Goal: Information Seeking & Learning: Compare options

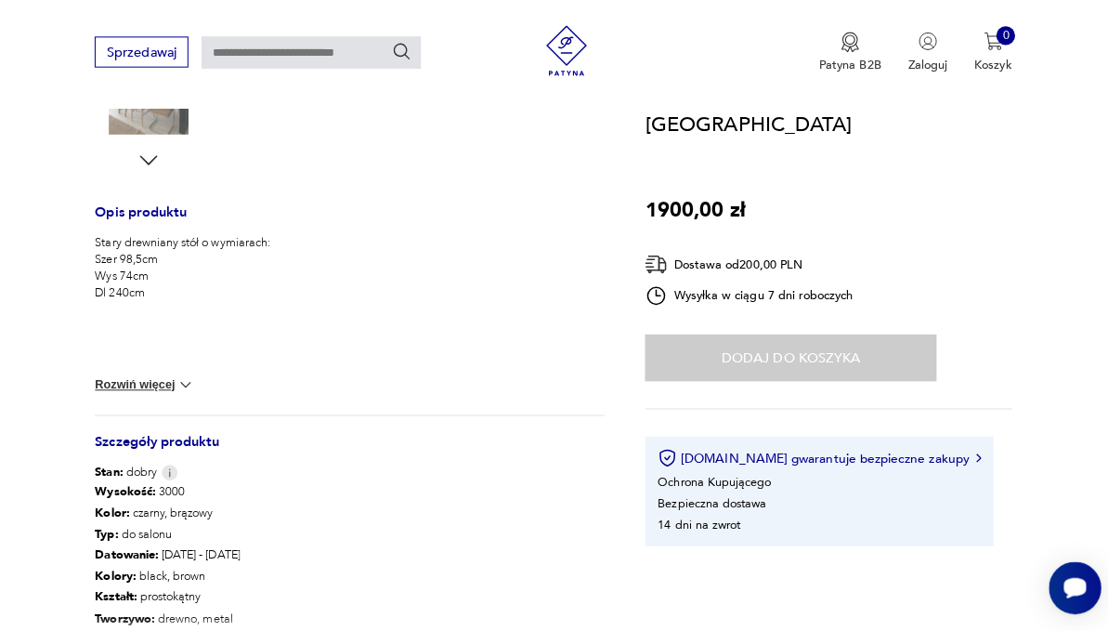
scroll to position [211, 0]
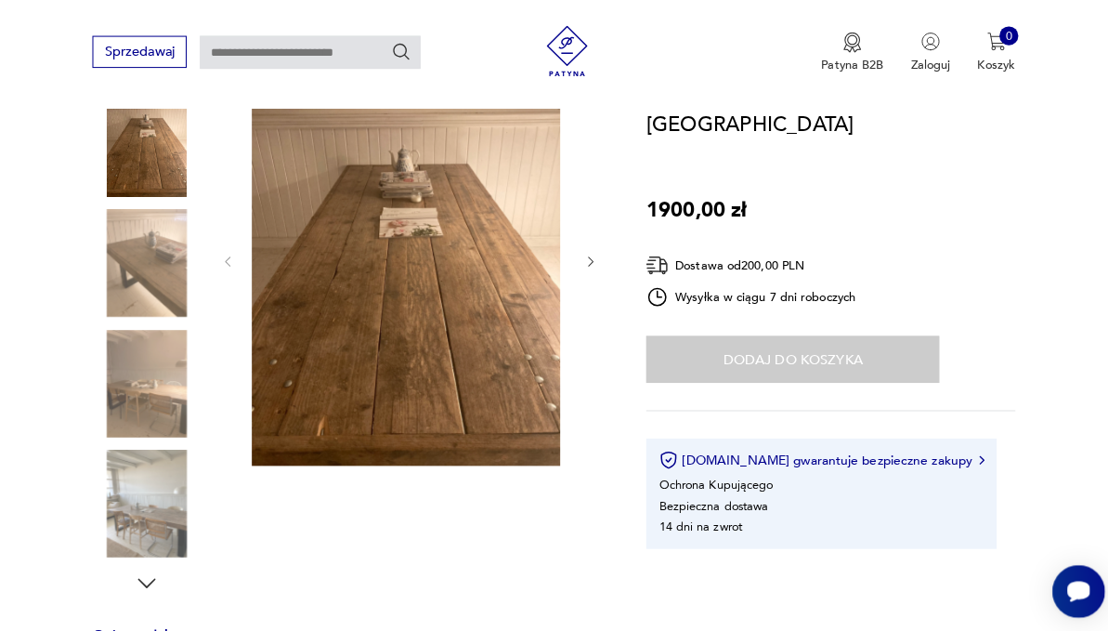
scroll to position [234, 0]
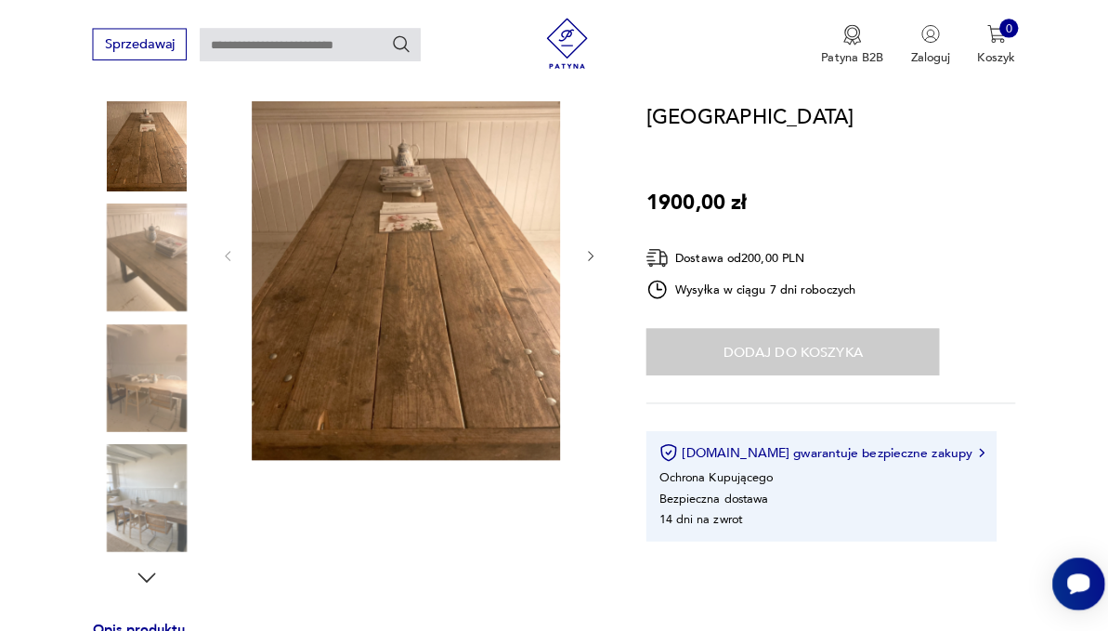
click at [597, 267] on icon "button" at bounding box center [590, 260] width 14 height 14
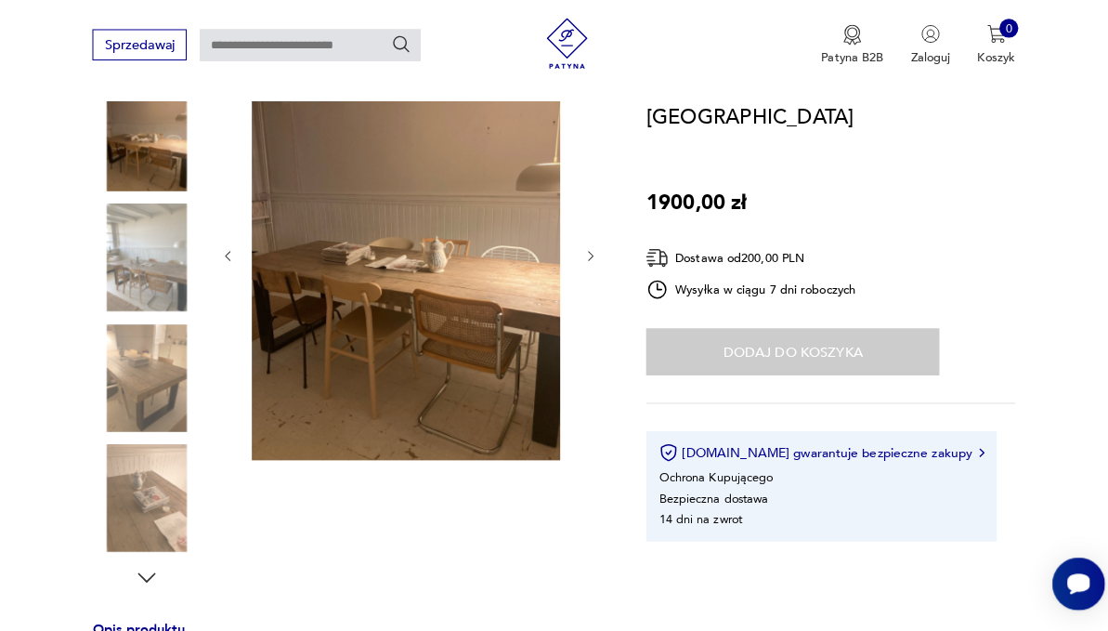
click at [597, 267] on icon "button" at bounding box center [590, 260] width 14 height 14
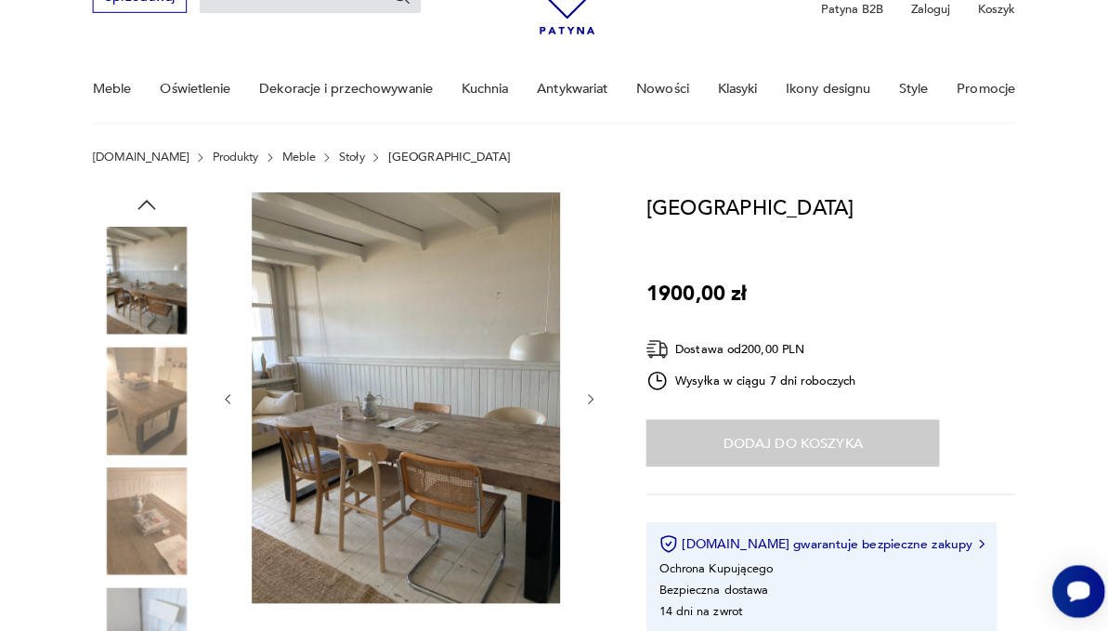
scroll to position [98, 0]
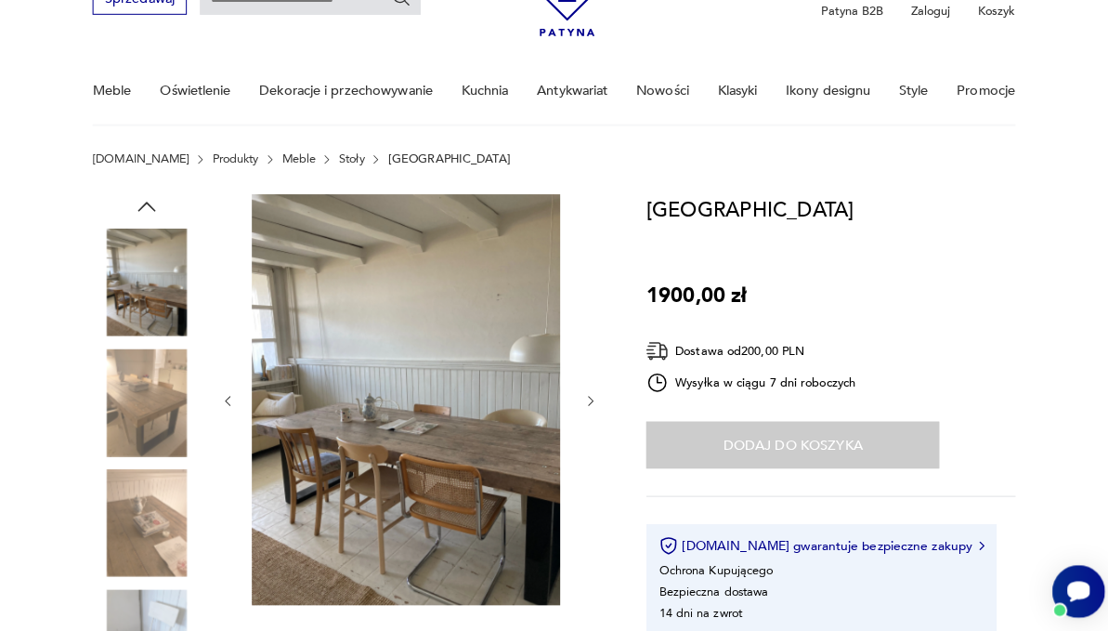
click at [584, 92] on link "Antykwariat" at bounding box center [572, 90] width 70 height 64
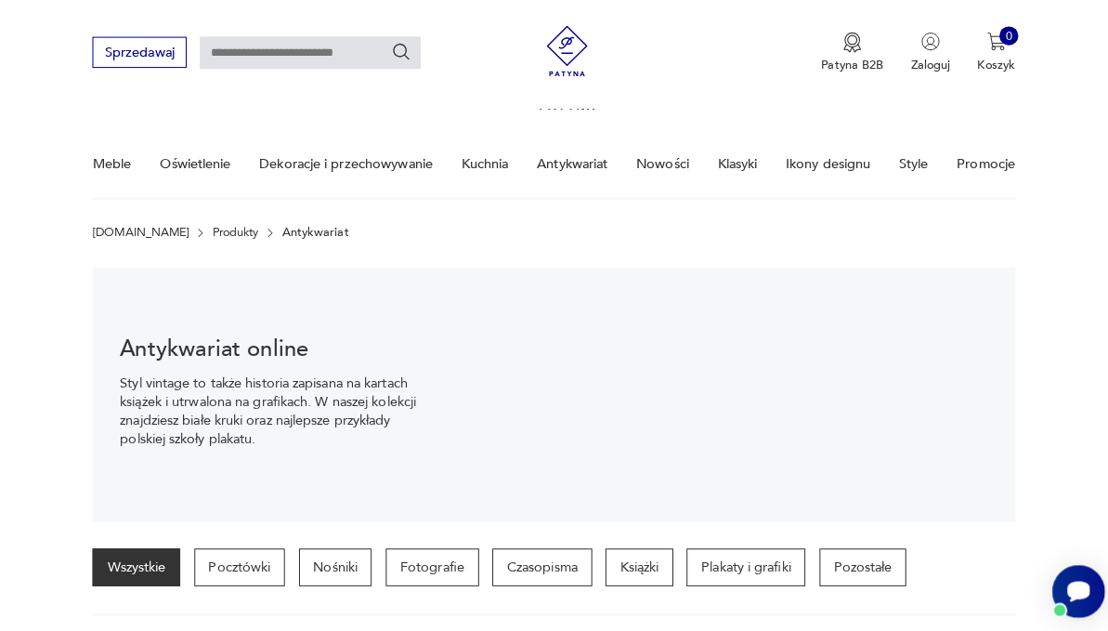
scroll to position [1113, 0]
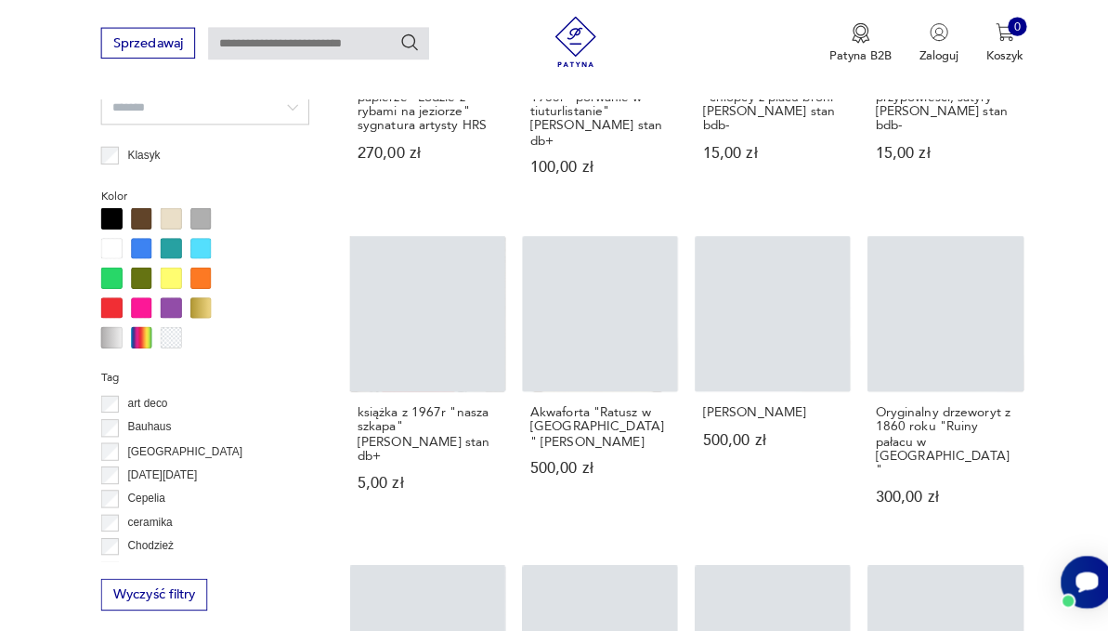
click at [950, 508] on link "Oryginalny drzeworyt z 1860 roku "Ruiny pałacu w [GEOGRAPHIC_DATA]" 300,00 zł" at bounding box center [930, 390] width 153 height 298
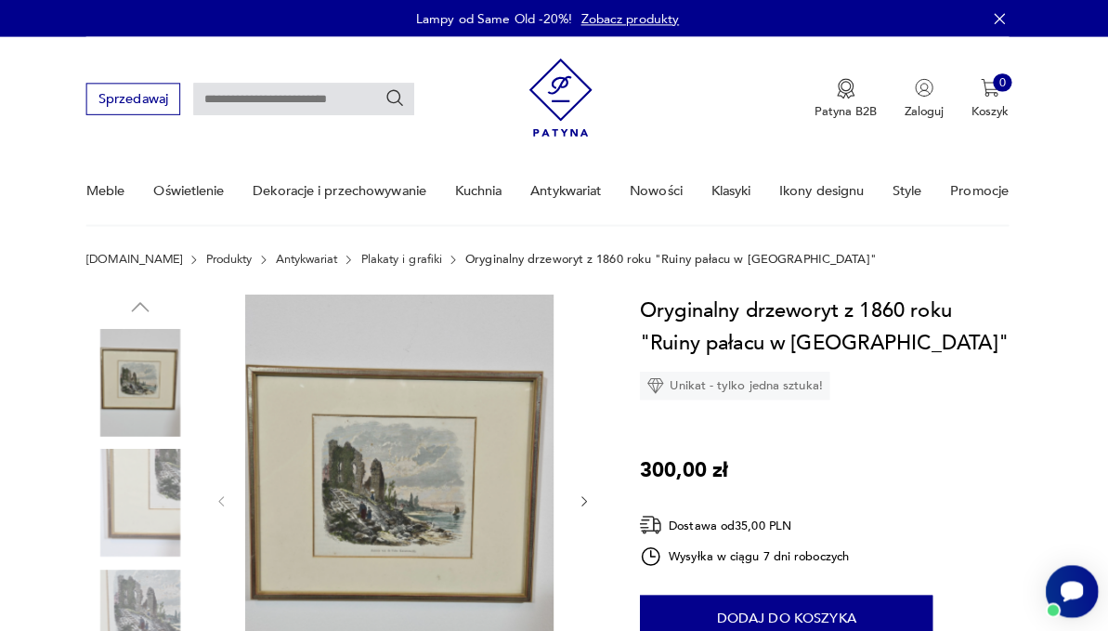
click at [893, 212] on link "Style" at bounding box center [907, 188] width 29 height 64
click at [137, 202] on link "Meble" at bounding box center [118, 188] width 38 height 64
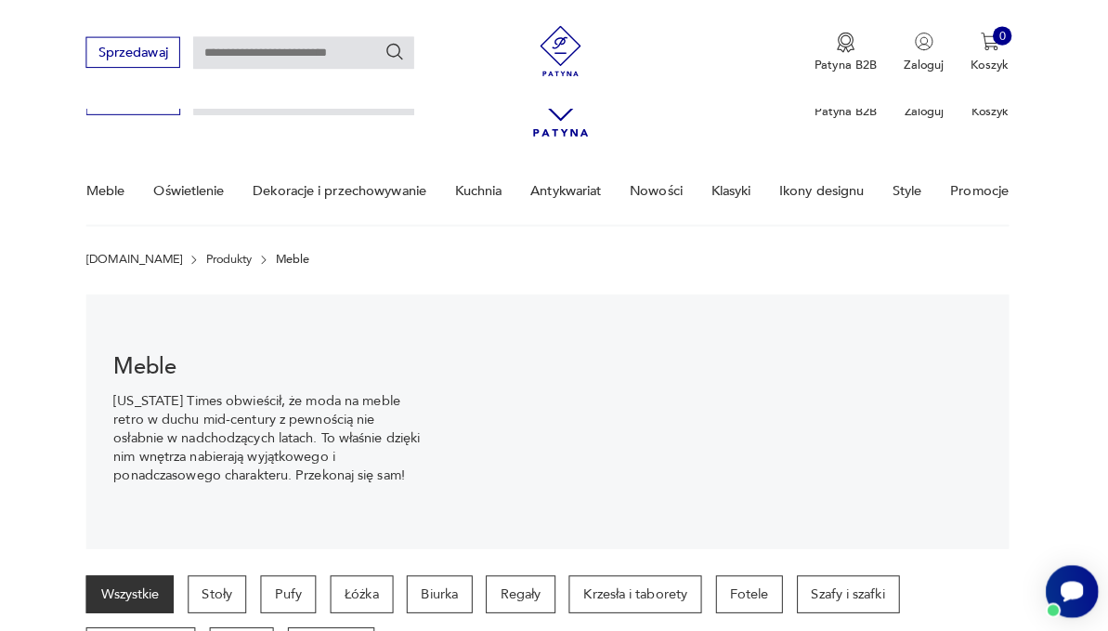
scroll to position [185, 0]
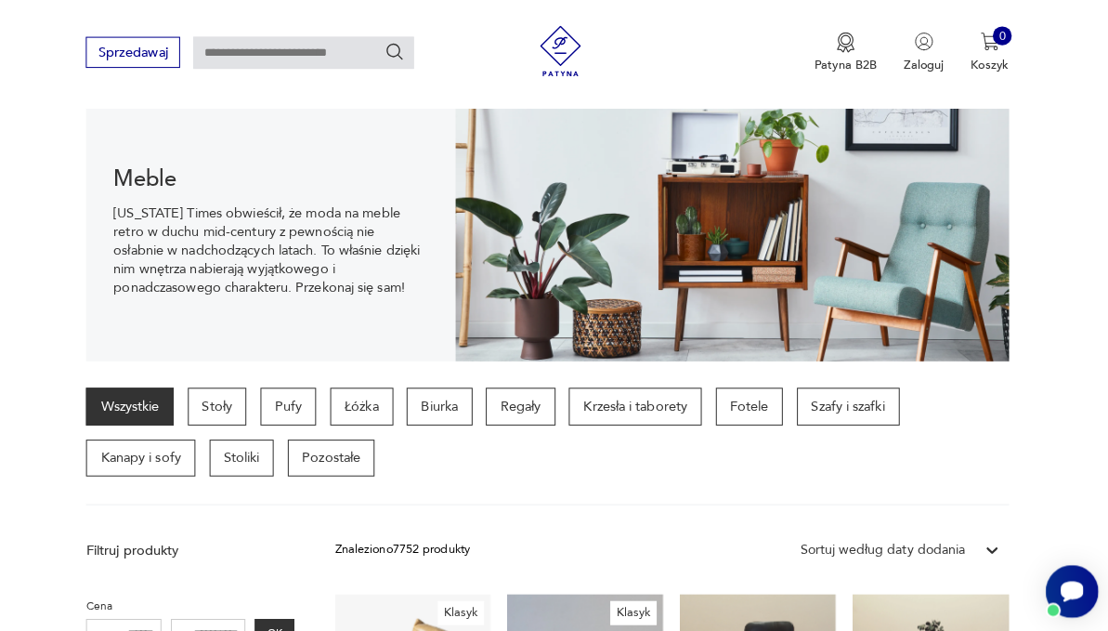
click at [258, 419] on p "Stoły" at bounding box center [229, 400] width 59 height 37
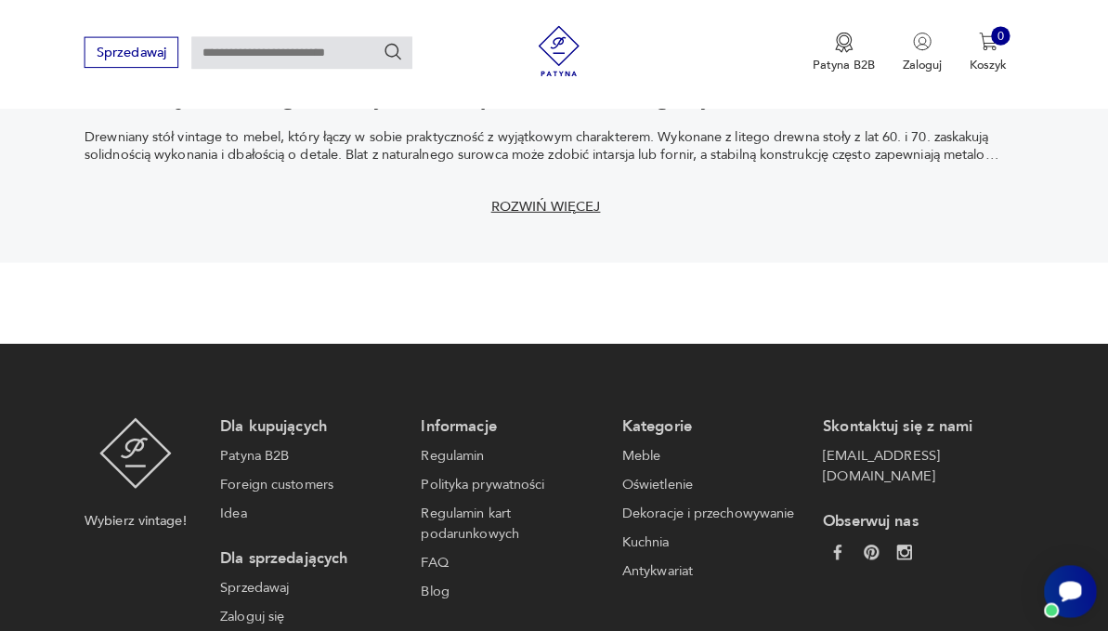
scroll to position [3106, 0]
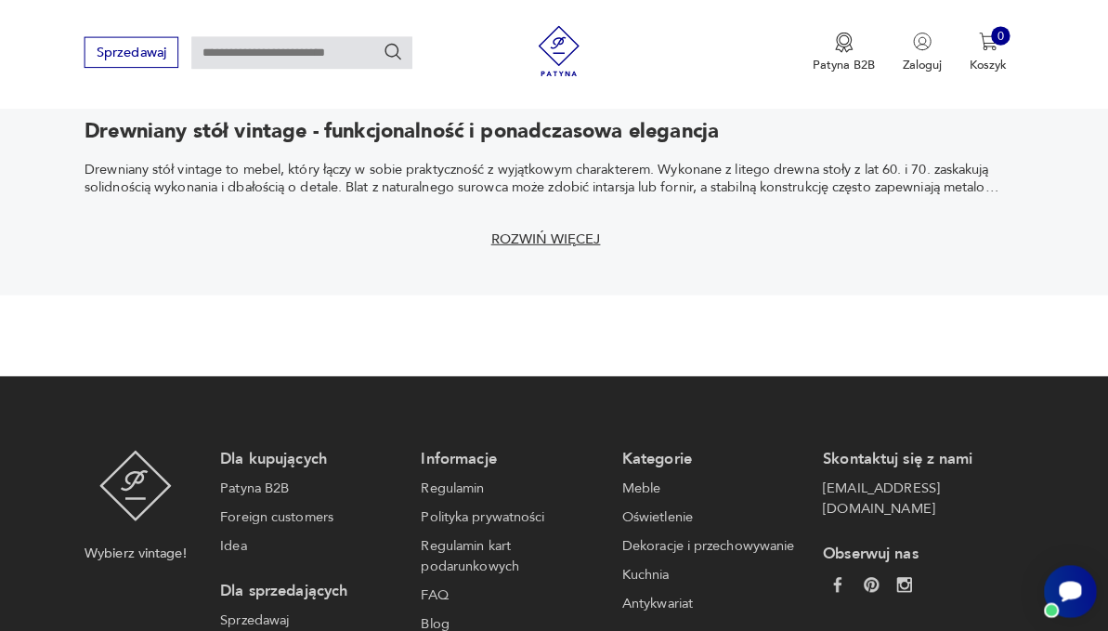
click at [358, 48] on input "text" at bounding box center [313, 52] width 217 height 32
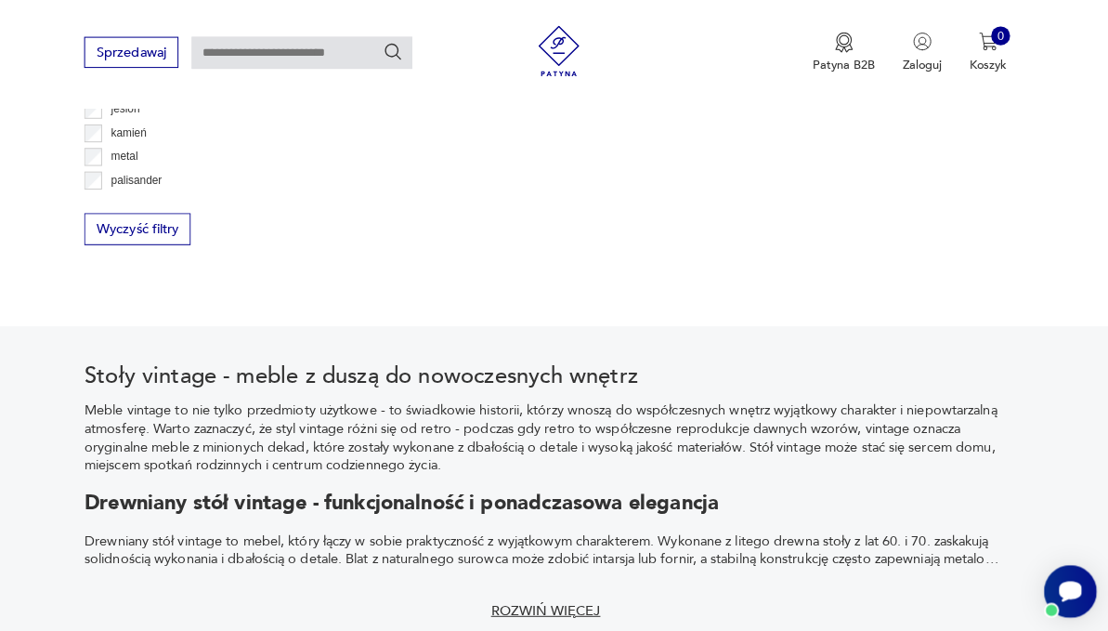
scroll to position [2731, 0]
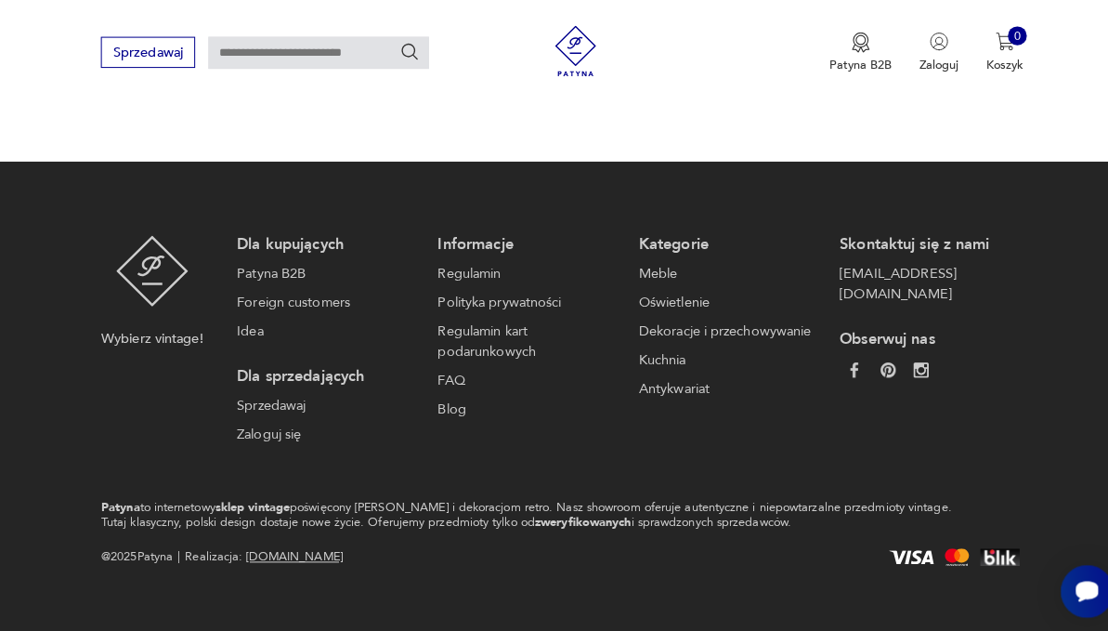
scroll to position [3780, 0]
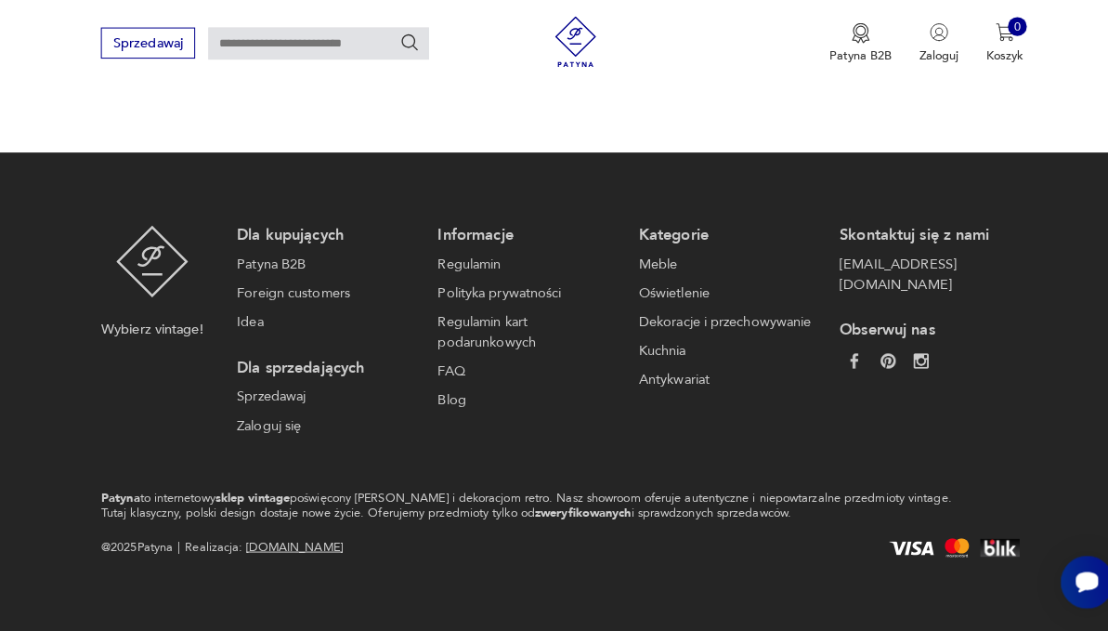
scroll to position [4057, 0]
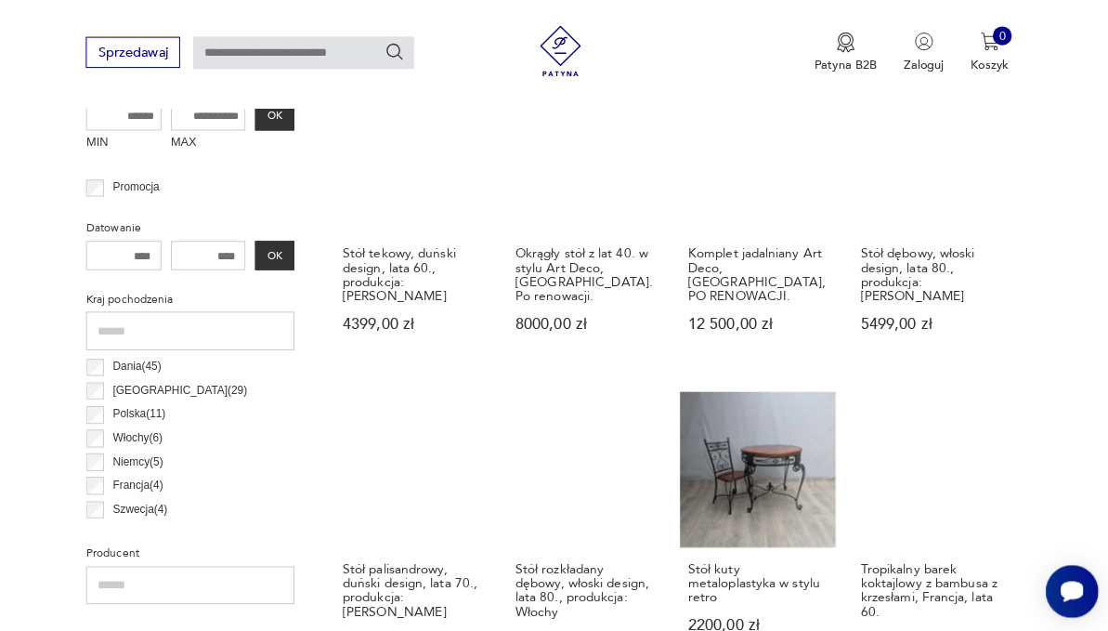
scroll to position [690, 0]
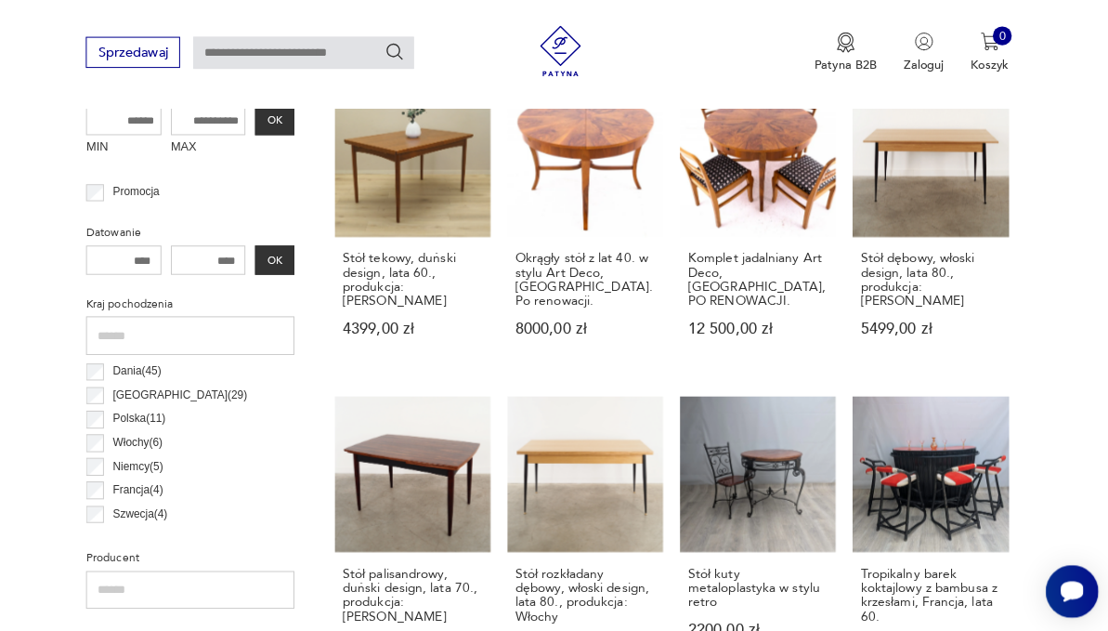
click at [668, 241] on link "Okrągły stół z lat 40. w stylu Art Deco, [GEOGRAPHIC_DATA]. Po renowacji. 8000,…" at bounding box center [590, 222] width 153 height 284
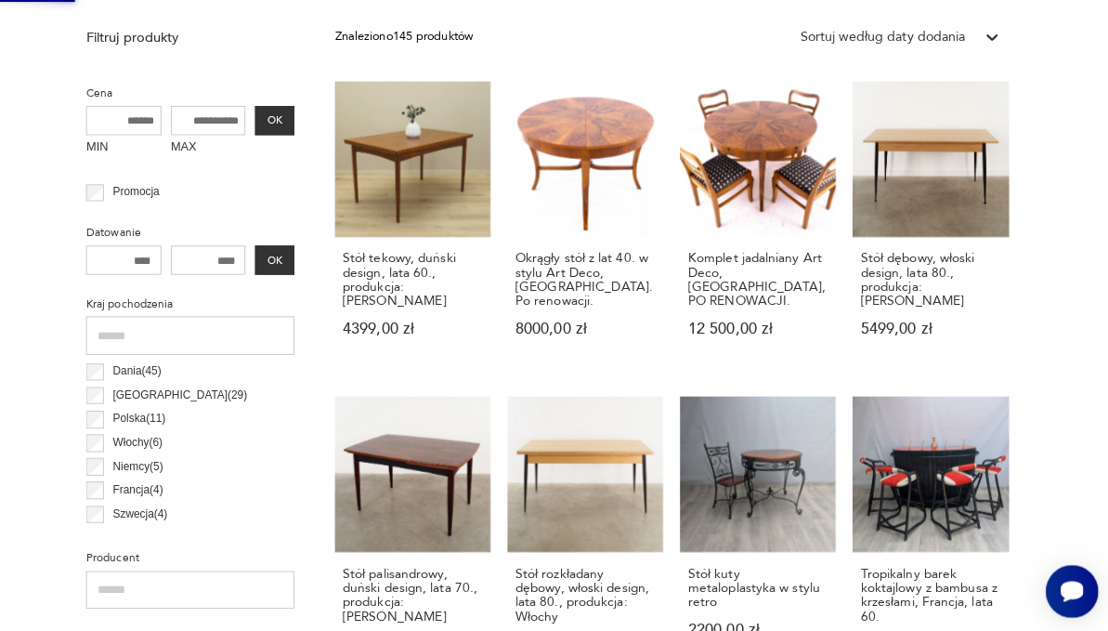
scroll to position [0, 0]
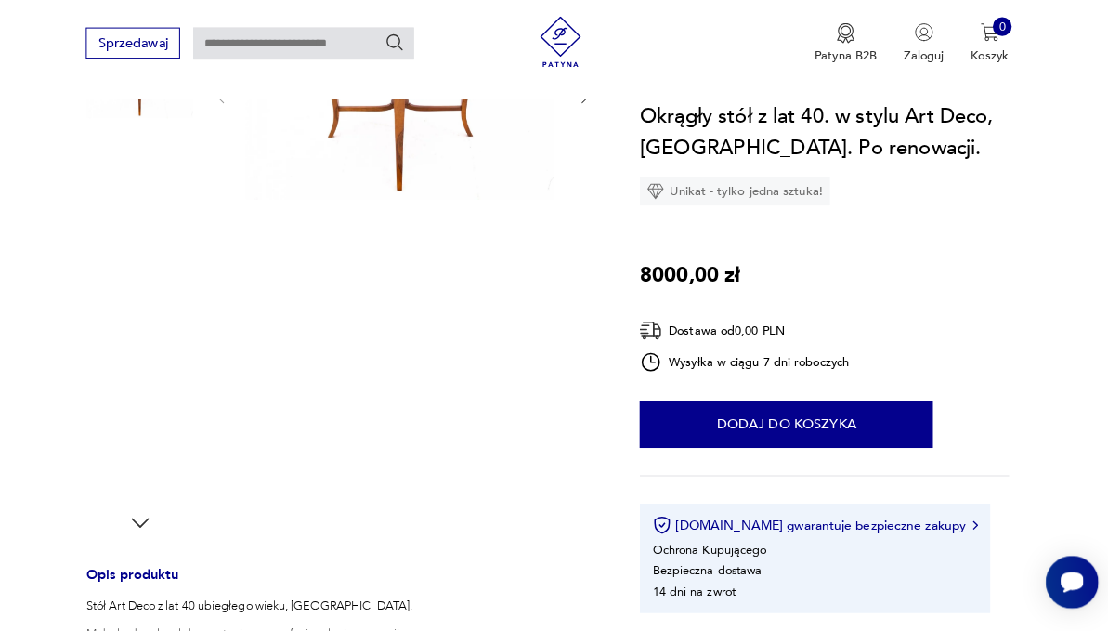
scroll to position [395, 0]
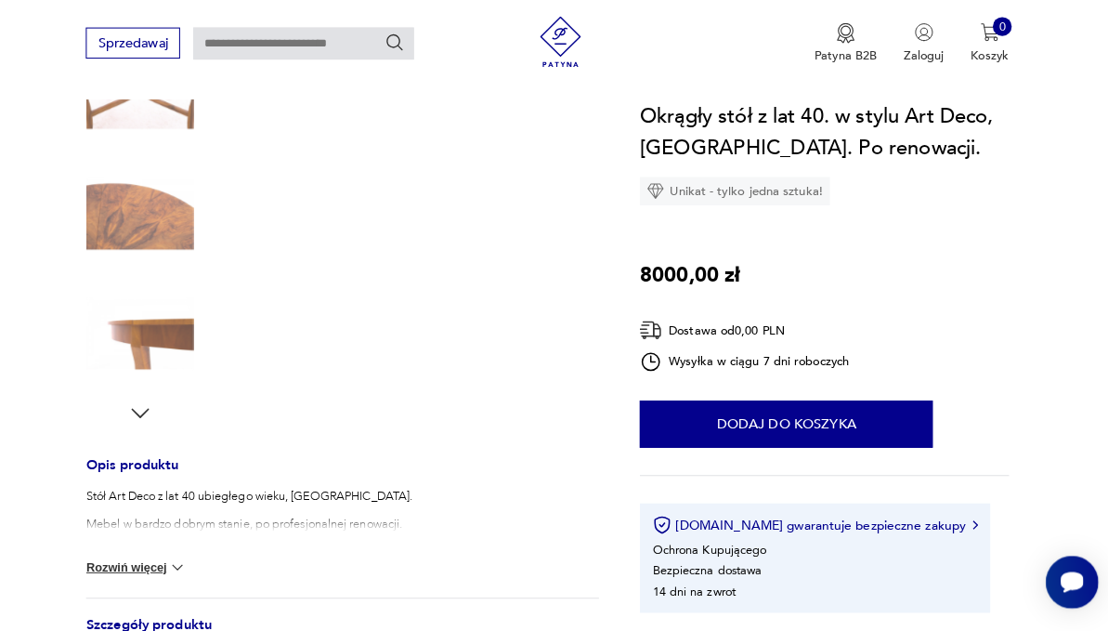
click at [162, 420] on icon "button" at bounding box center [153, 414] width 18 height 9
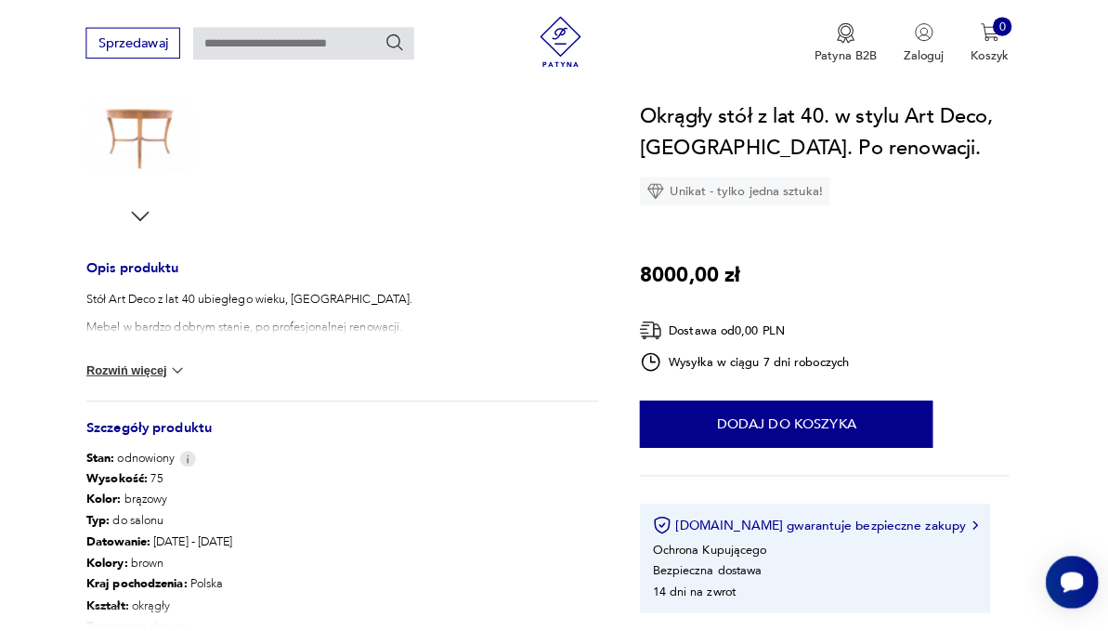
scroll to position [593, 0]
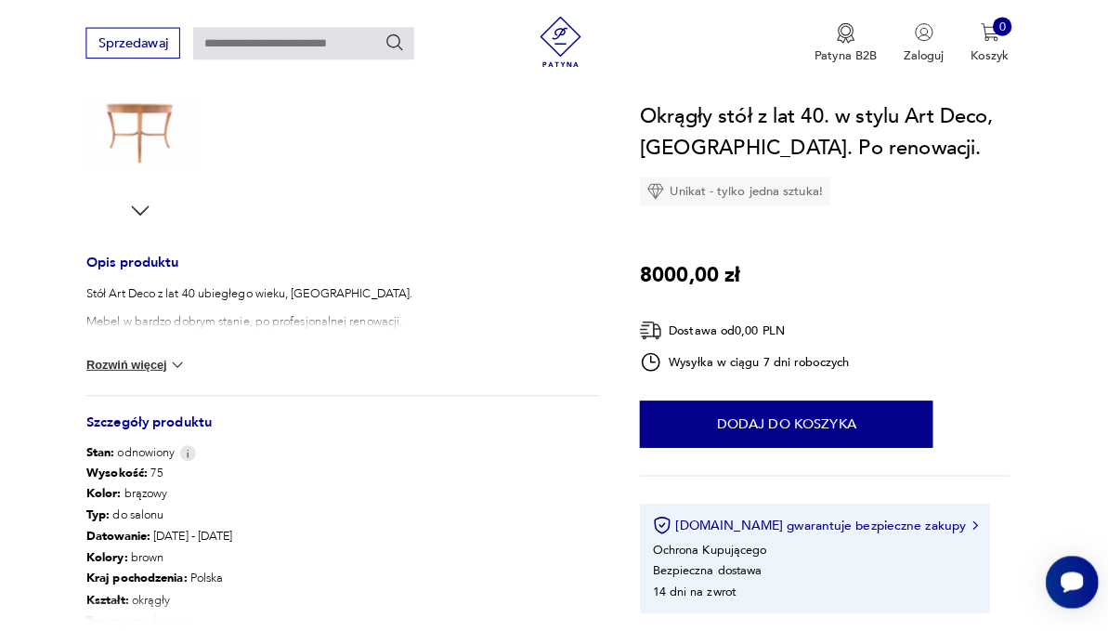
click at [199, 378] on button "Rozwiń więcej" at bounding box center [148, 368] width 99 height 19
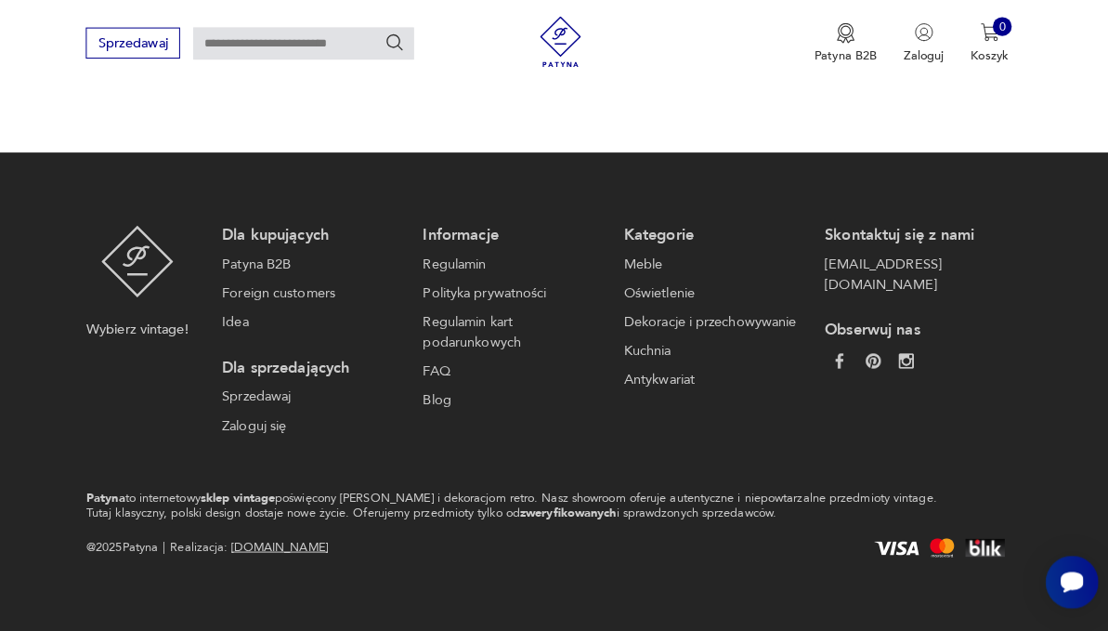
scroll to position [4007, 0]
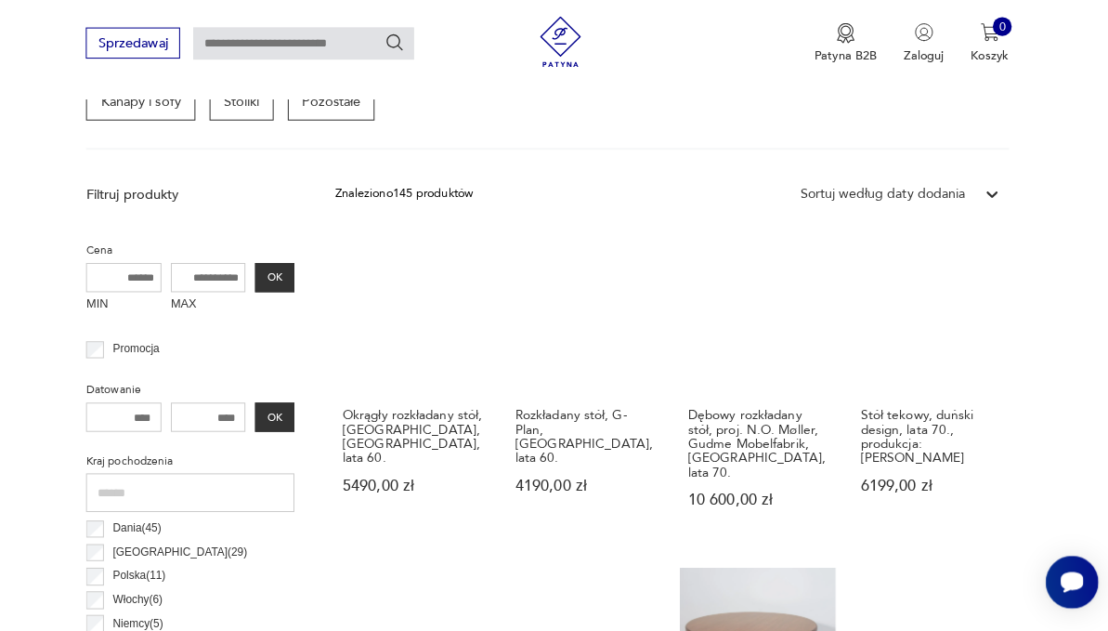
scroll to position [1568, 0]
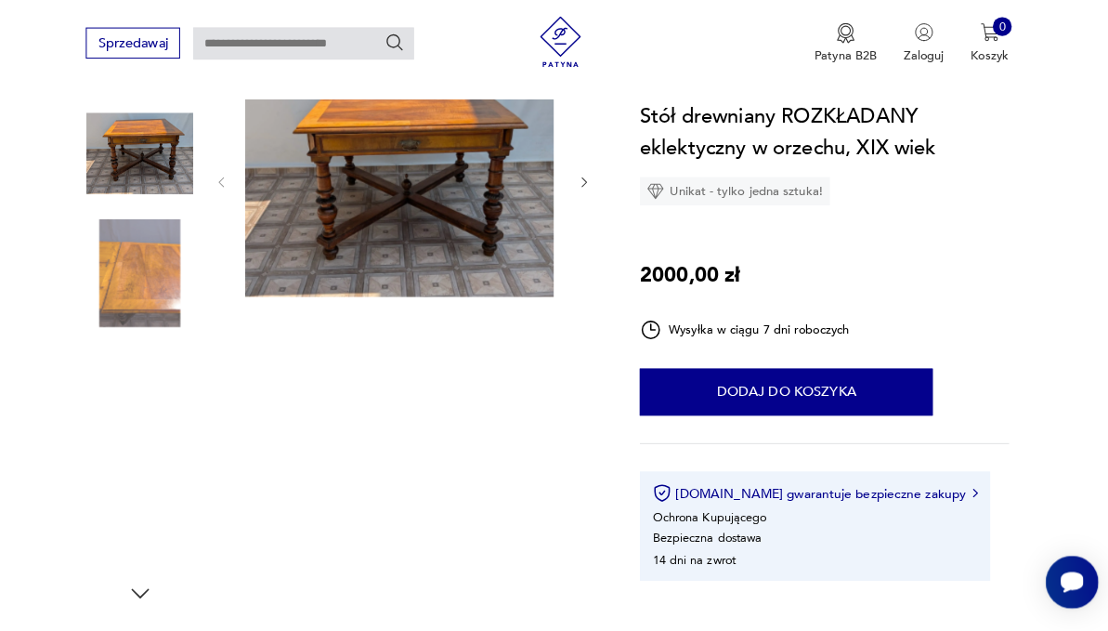
scroll to position [234, 0]
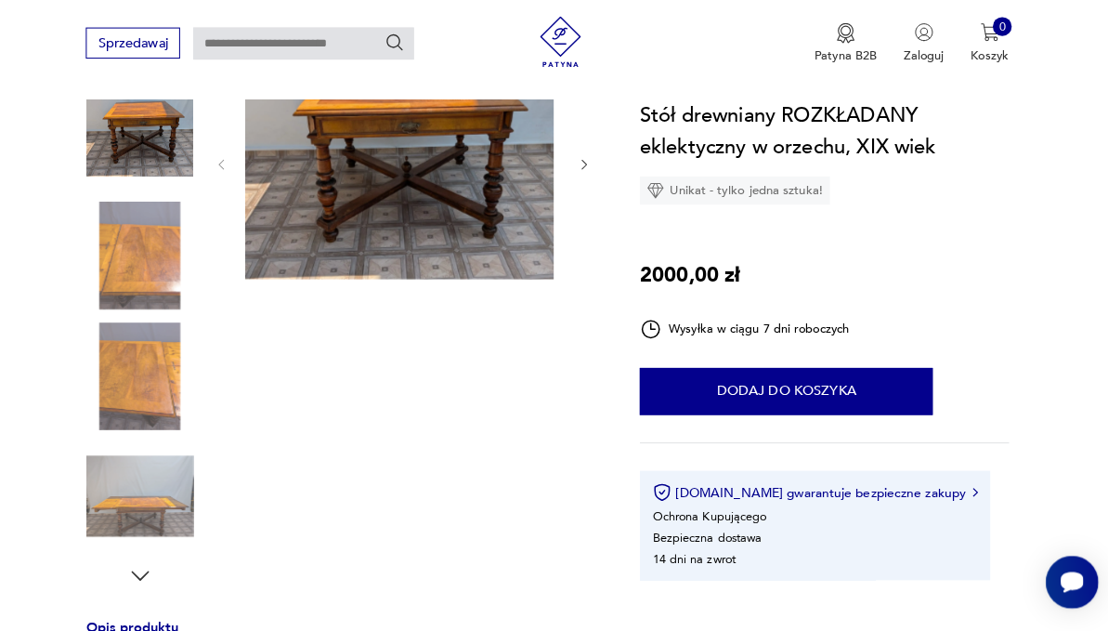
click at [199, 289] on img at bounding box center [152, 261] width 106 height 106
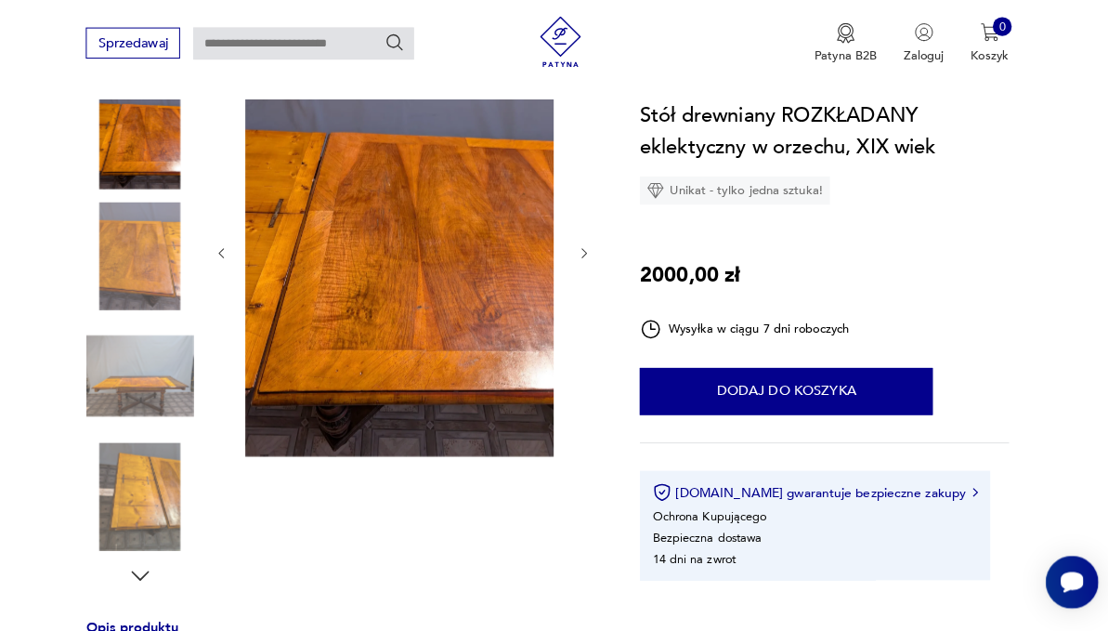
click at [597, 266] on icon "button" at bounding box center [590, 259] width 14 height 14
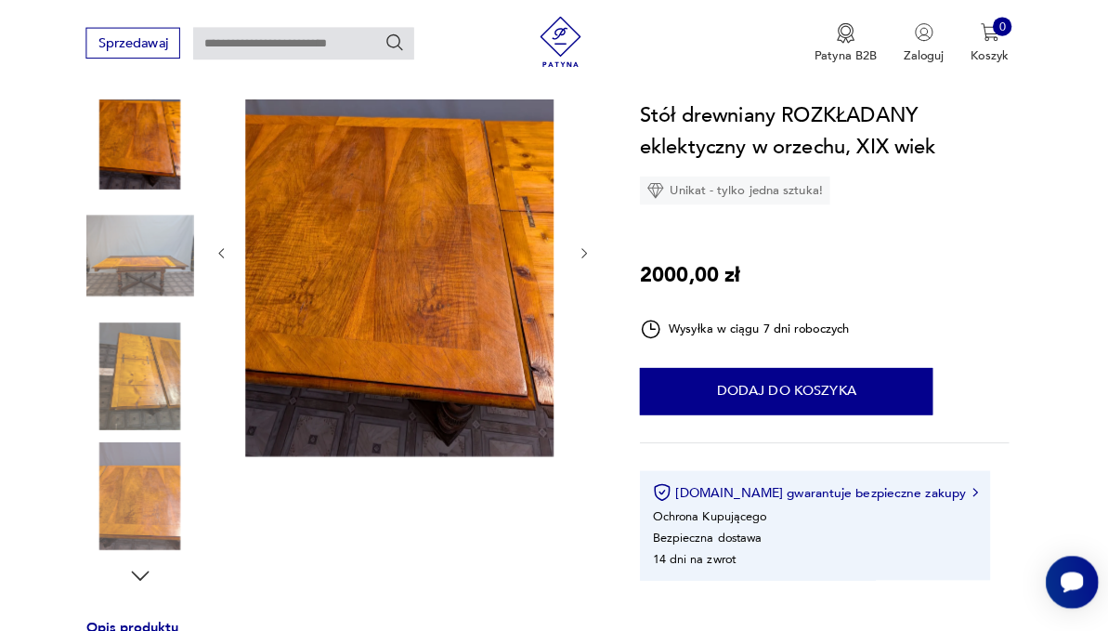
click at [597, 266] on icon "button" at bounding box center [590, 259] width 14 height 14
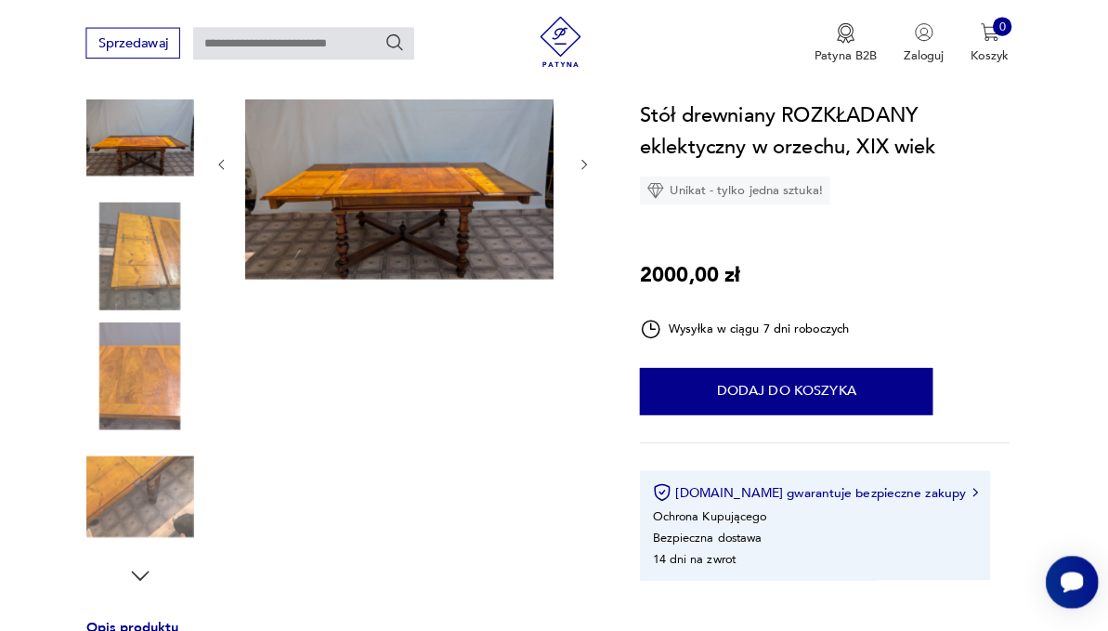
click at [485, 215] on img at bounding box center [408, 170] width 304 height 228
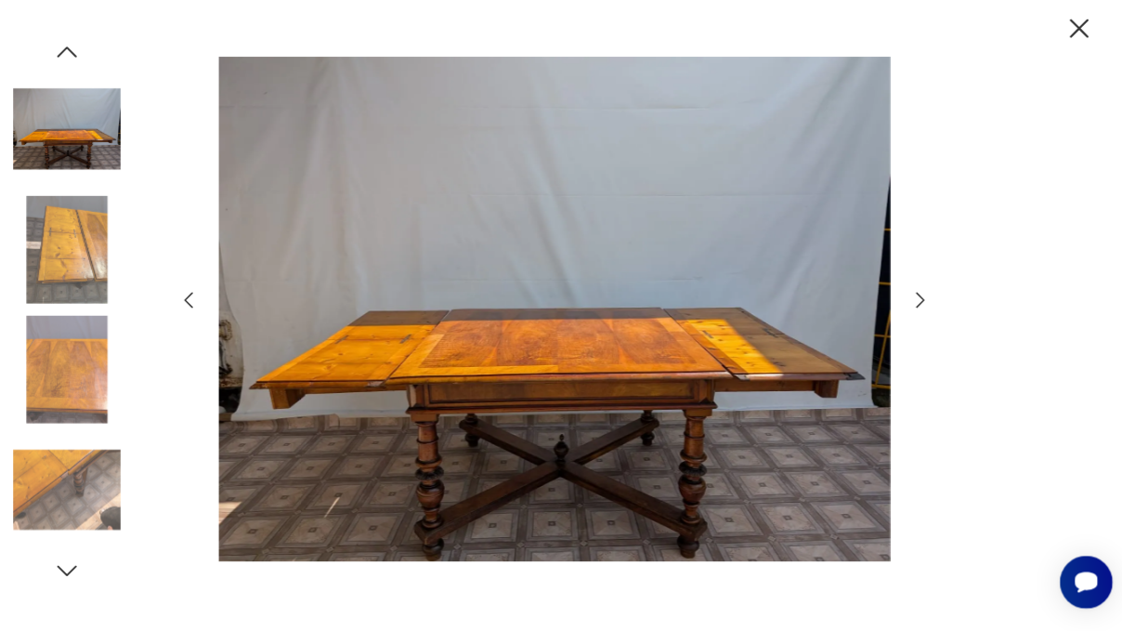
click at [1091, 39] on icon "button" at bounding box center [1077, 37] width 33 height 33
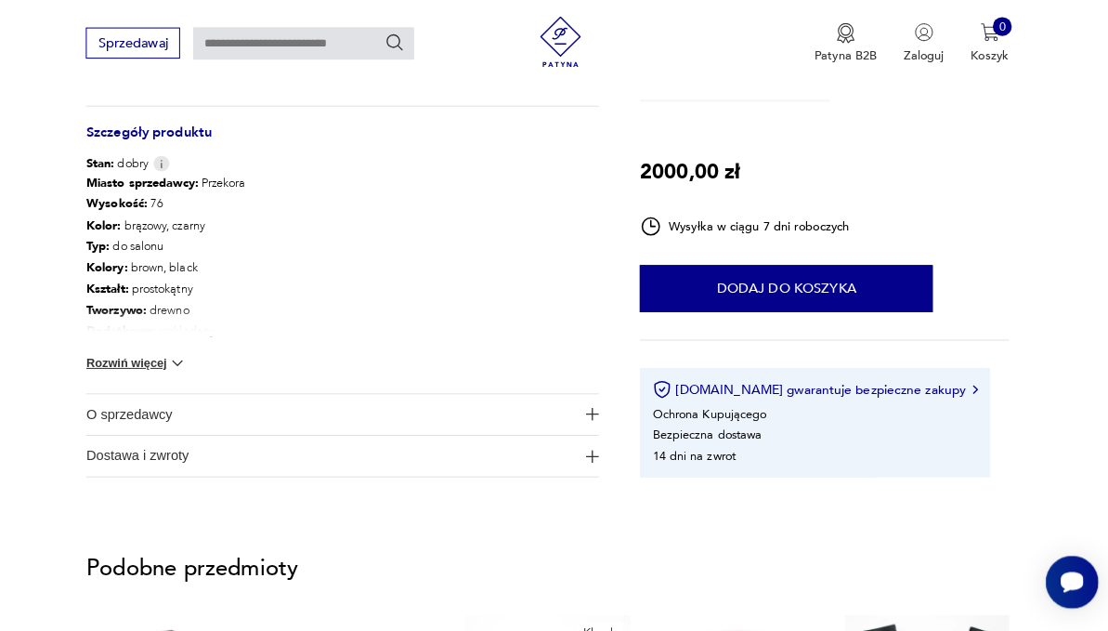
scroll to position [969, 0]
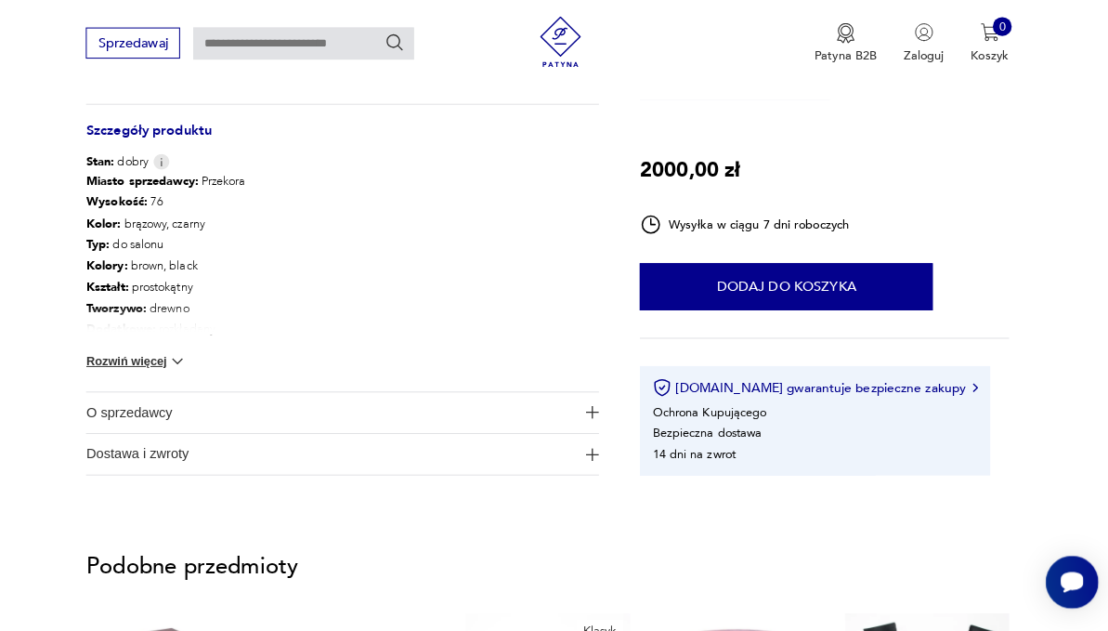
click at [199, 374] on button "Rozwiń więcej" at bounding box center [148, 365] width 99 height 19
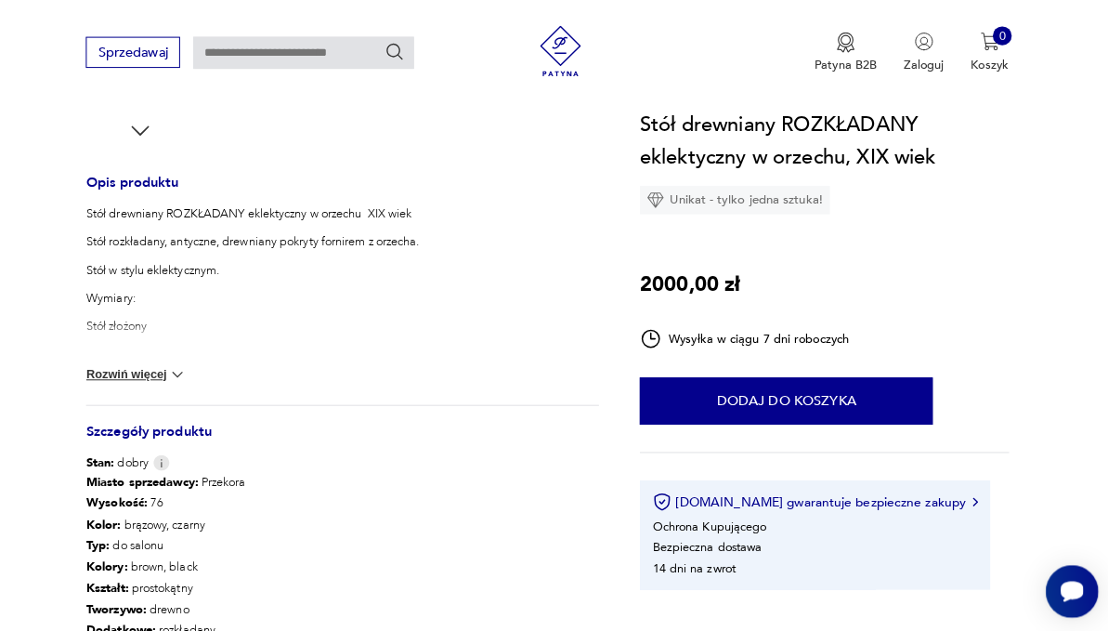
scroll to position [663, 0]
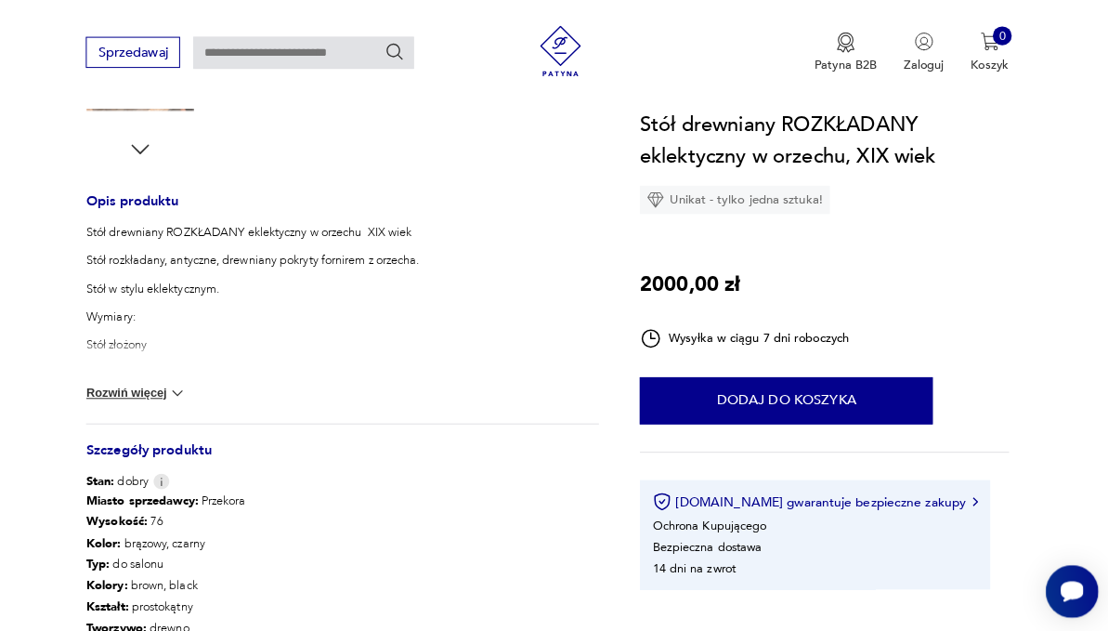
click at [194, 397] on button "Rozwiń więcej" at bounding box center [148, 387] width 99 height 19
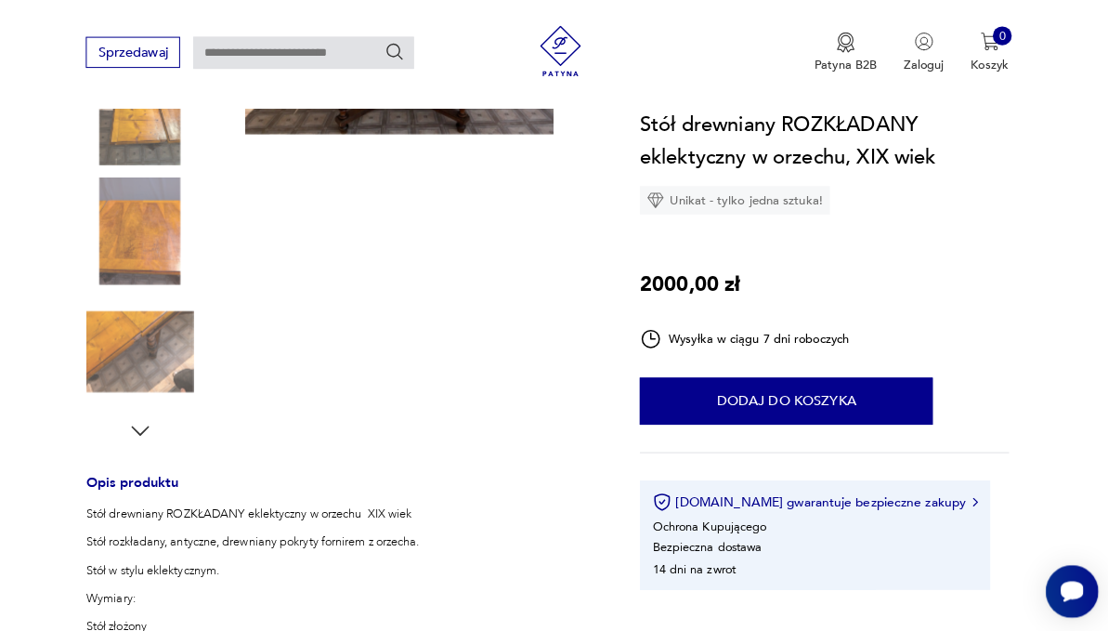
click at [474, 514] on p "Stół drewniany ROZKŁADANY eklektyczny w orzechu XIX wiek" at bounding box center [291, 505] width 384 height 17
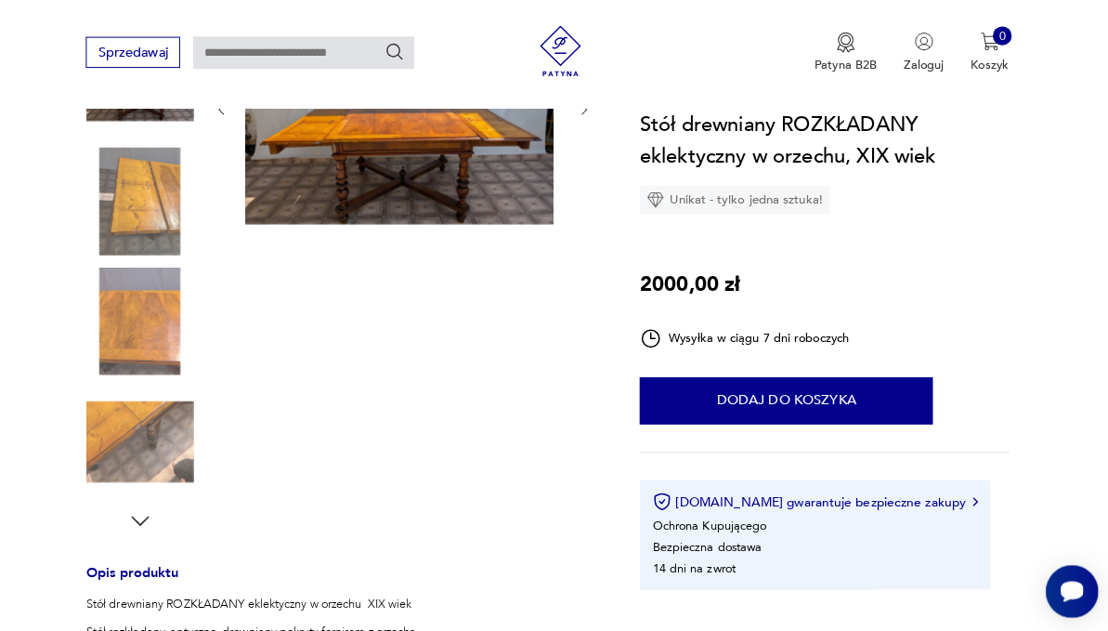
scroll to position [280, 0]
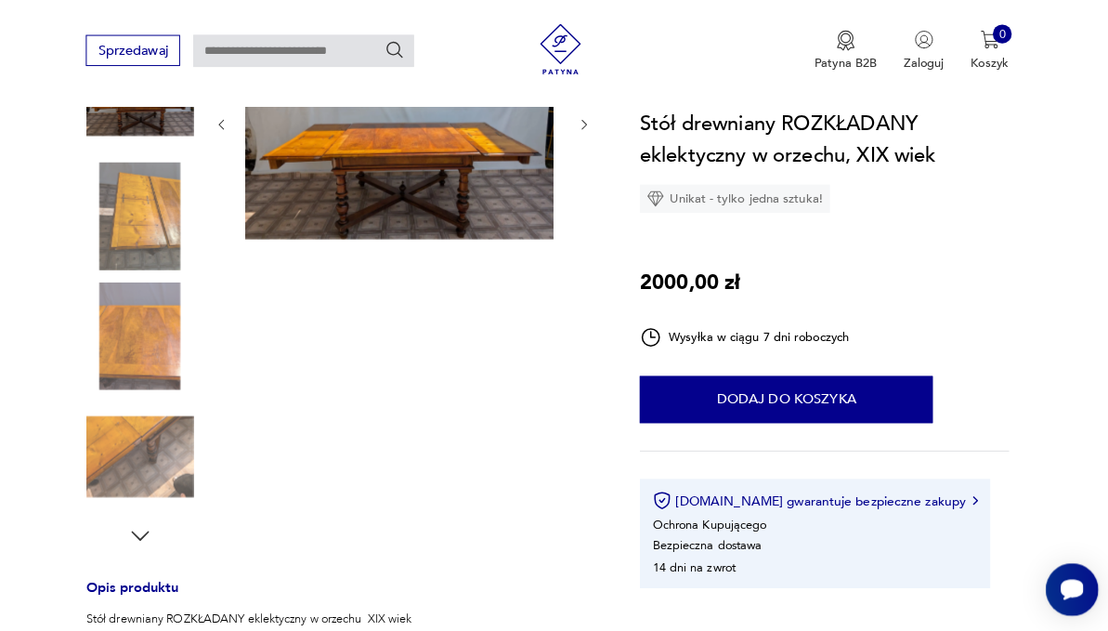
click at [194, 352] on img at bounding box center [152, 333] width 106 height 106
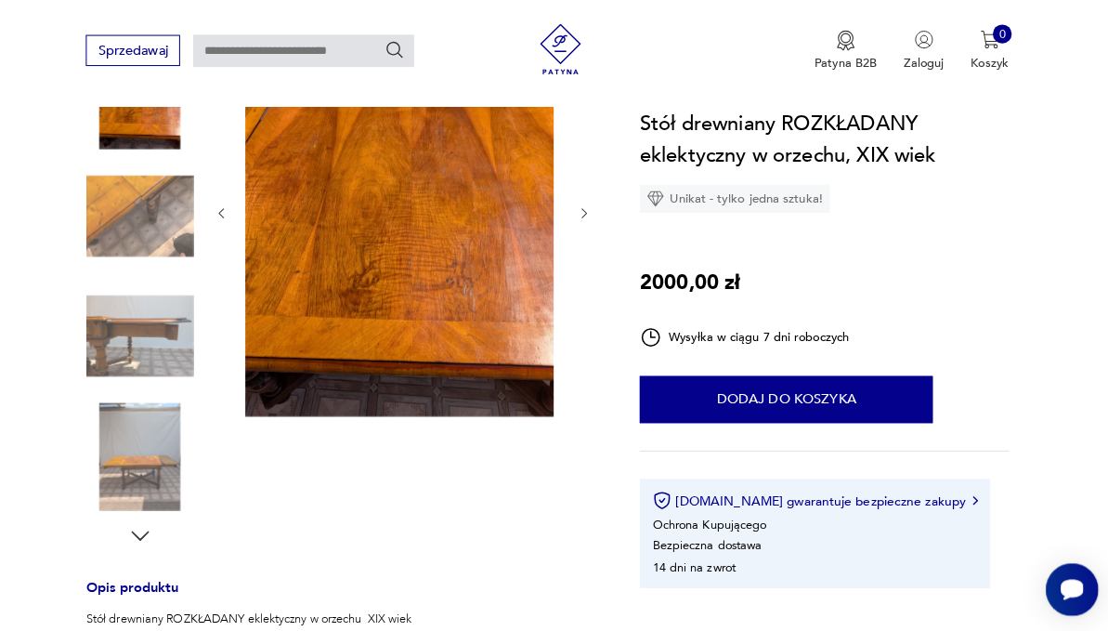
click at [597, 219] on icon "button" at bounding box center [590, 212] width 14 height 14
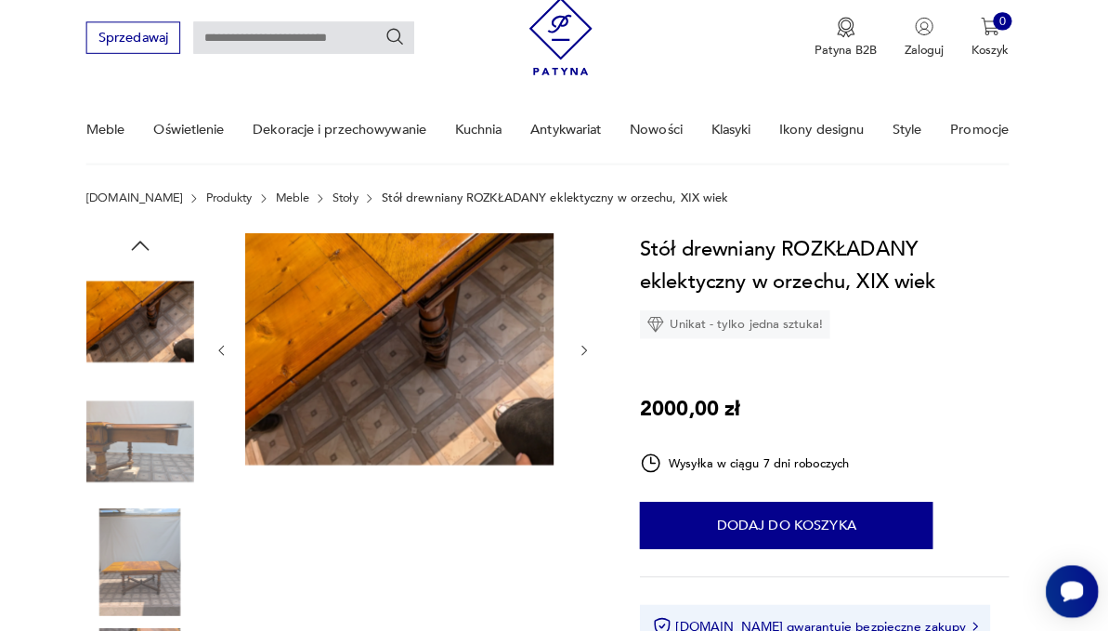
scroll to position [59, 0]
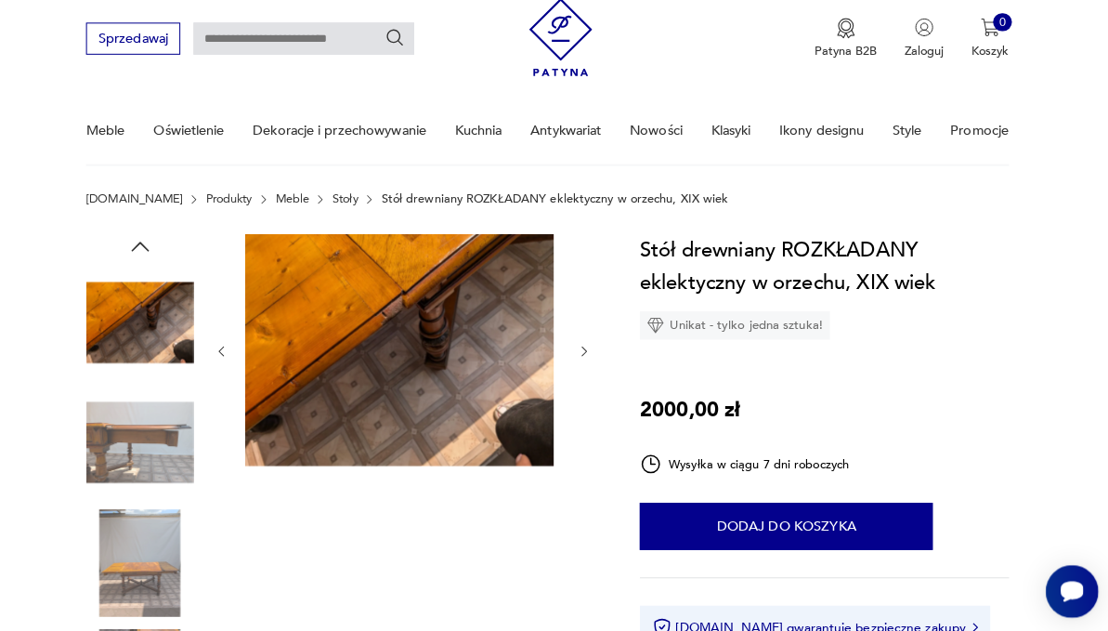
click at [597, 353] on icon "button" at bounding box center [590, 346] width 14 height 14
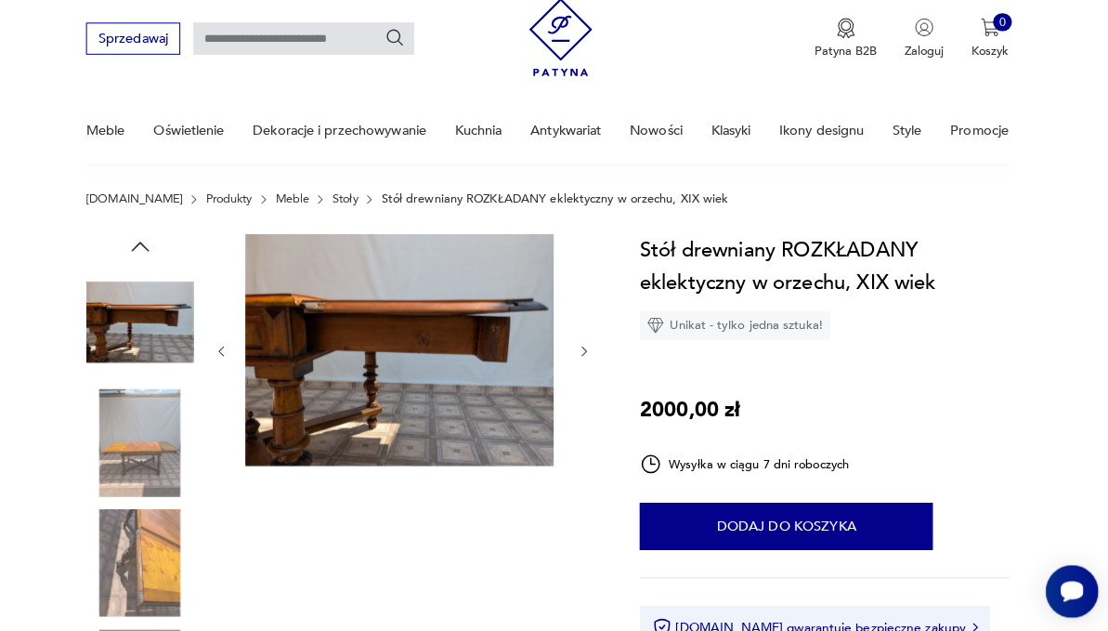
click at [597, 353] on icon "button" at bounding box center [590, 346] width 14 height 14
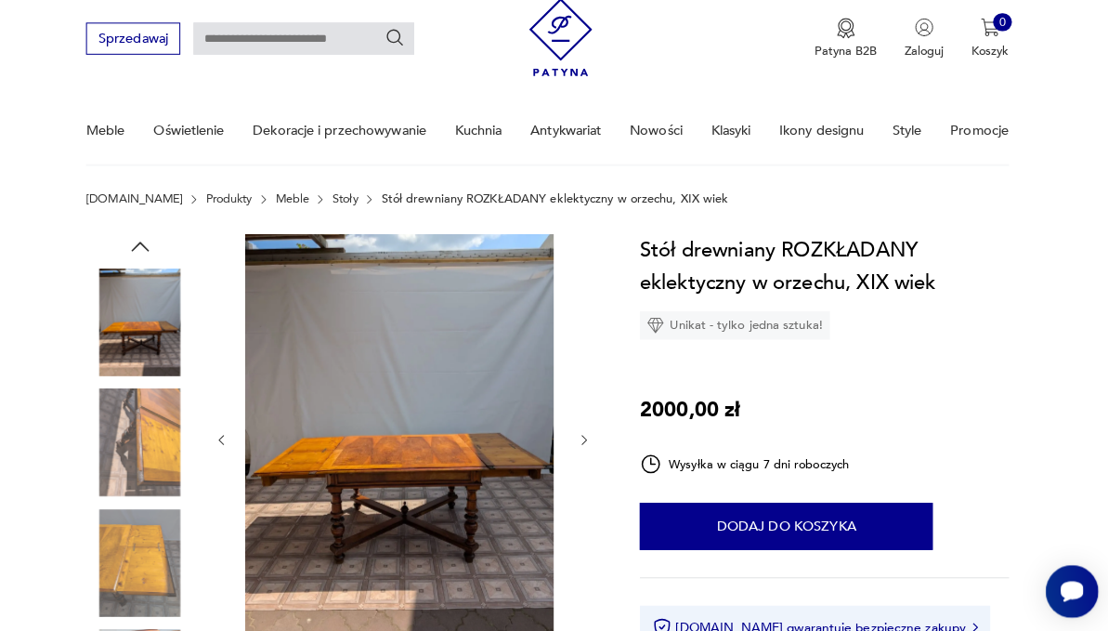
click at [597, 440] on icon "button" at bounding box center [590, 433] width 14 height 14
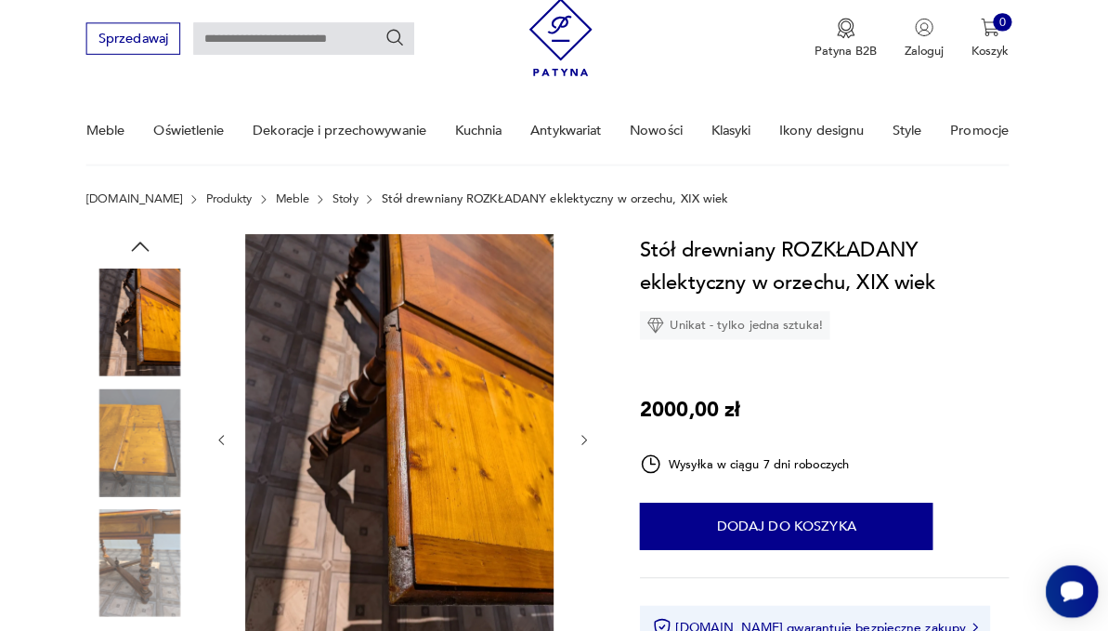
click at [597, 440] on icon "button" at bounding box center [590, 433] width 14 height 14
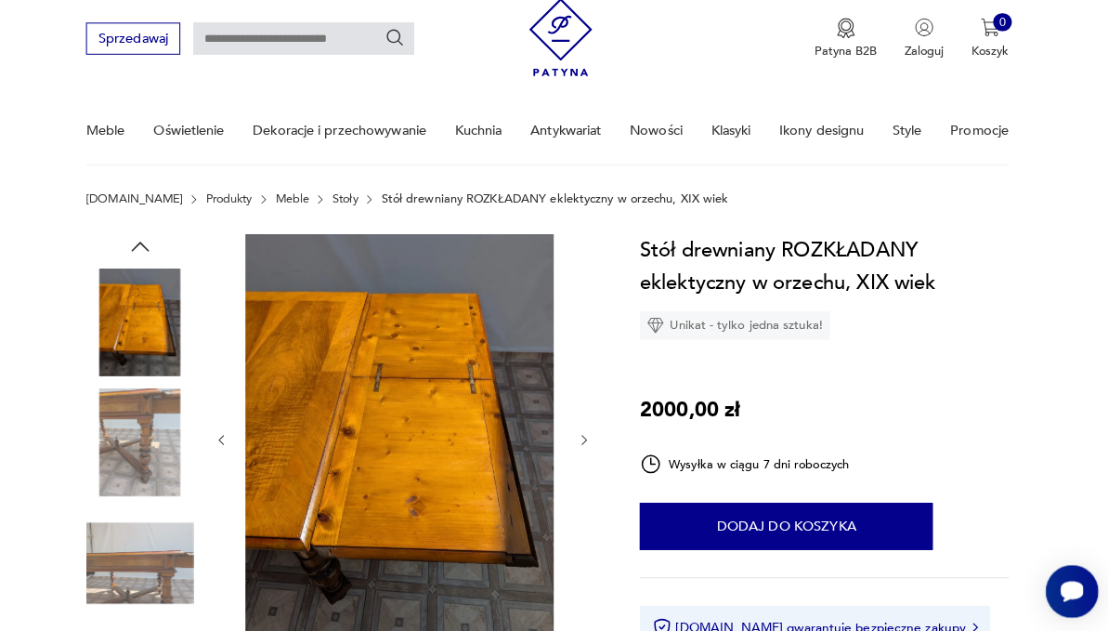
click at [597, 440] on icon "button" at bounding box center [590, 433] width 14 height 14
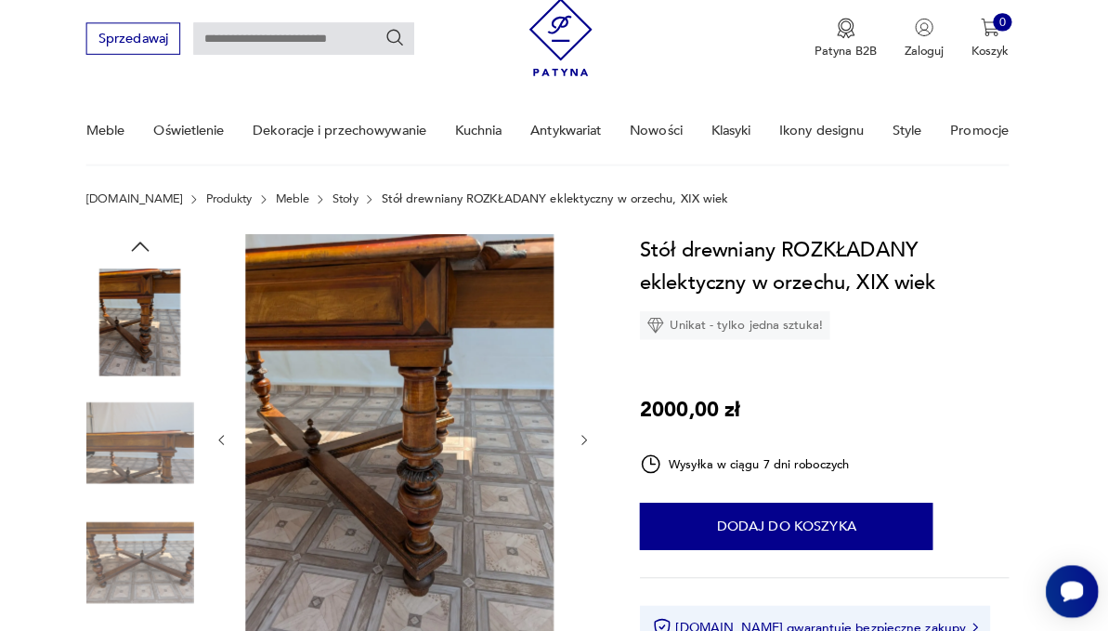
click at [597, 440] on icon "button" at bounding box center [590, 433] width 14 height 14
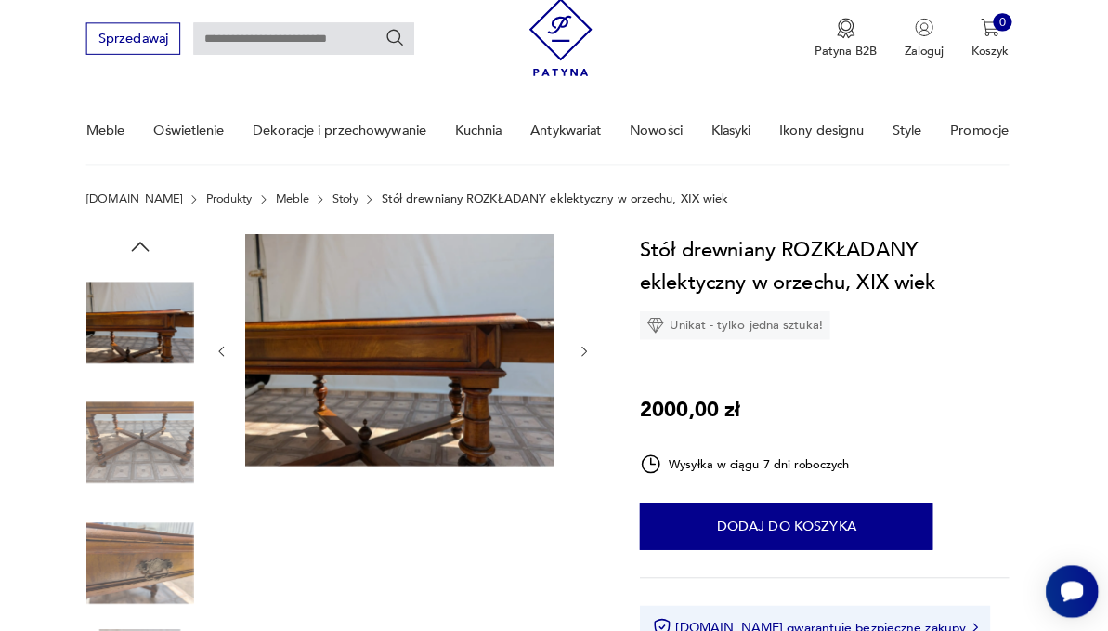
click at [597, 353] on icon "button" at bounding box center [590, 346] width 14 height 14
